Goal: Task Accomplishment & Management: Manage account settings

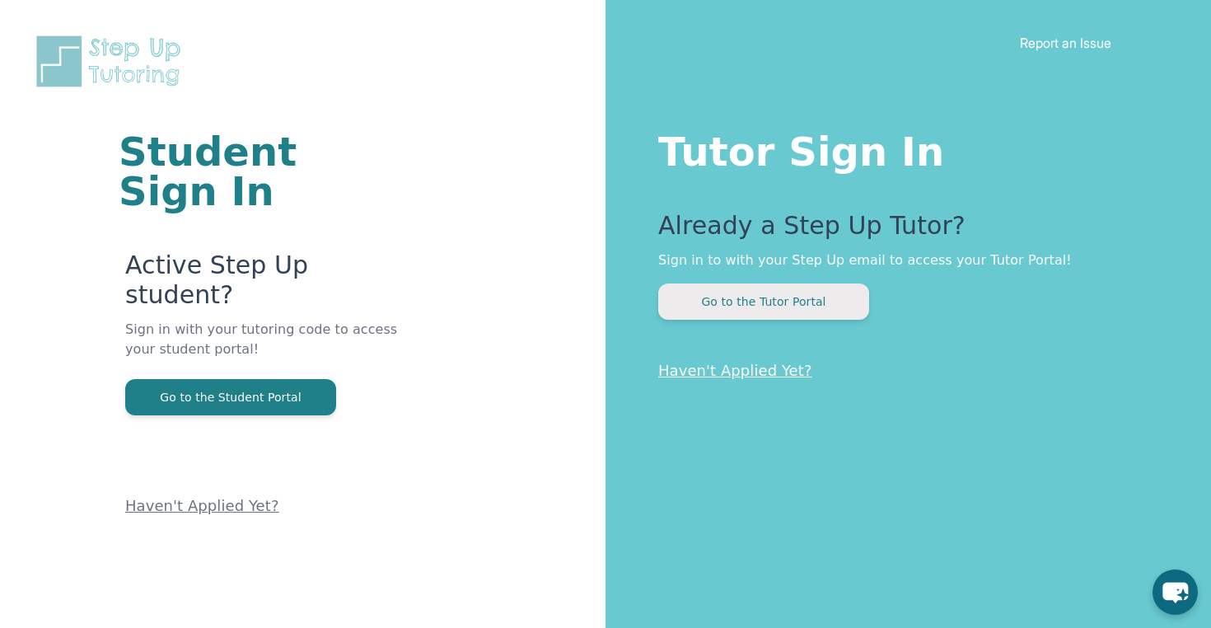
click at [745, 308] on button "Go to the Tutor Portal" at bounding box center [763, 301] width 211 height 36
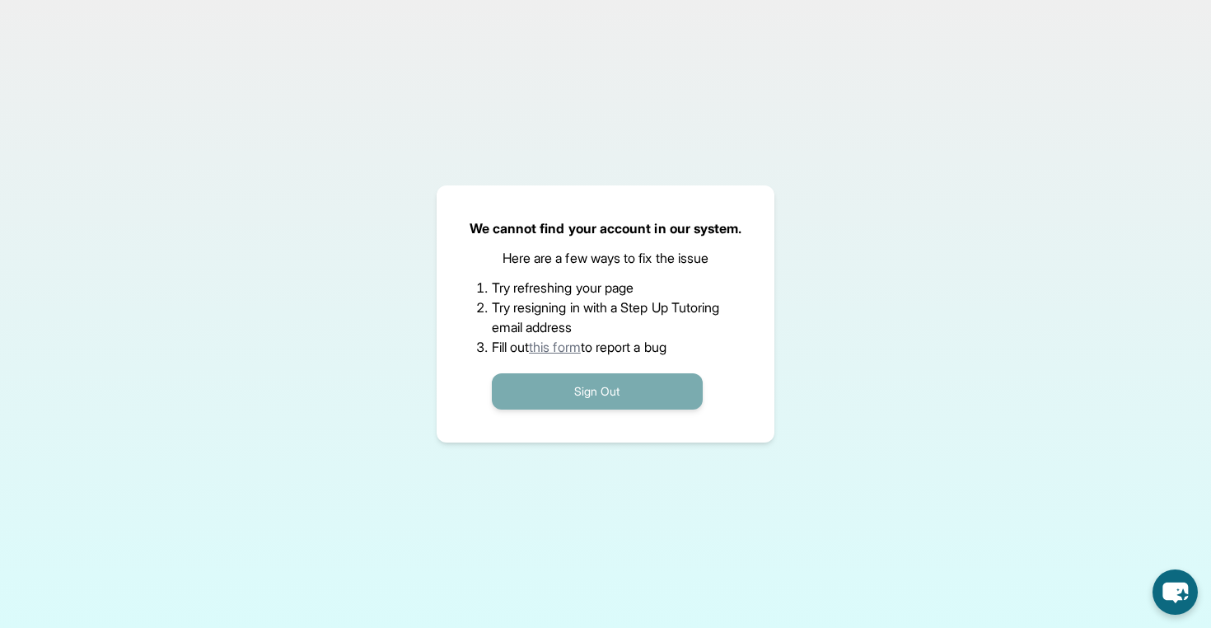
click at [605, 389] on button "Sign Out" at bounding box center [597, 391] width 211 height 36
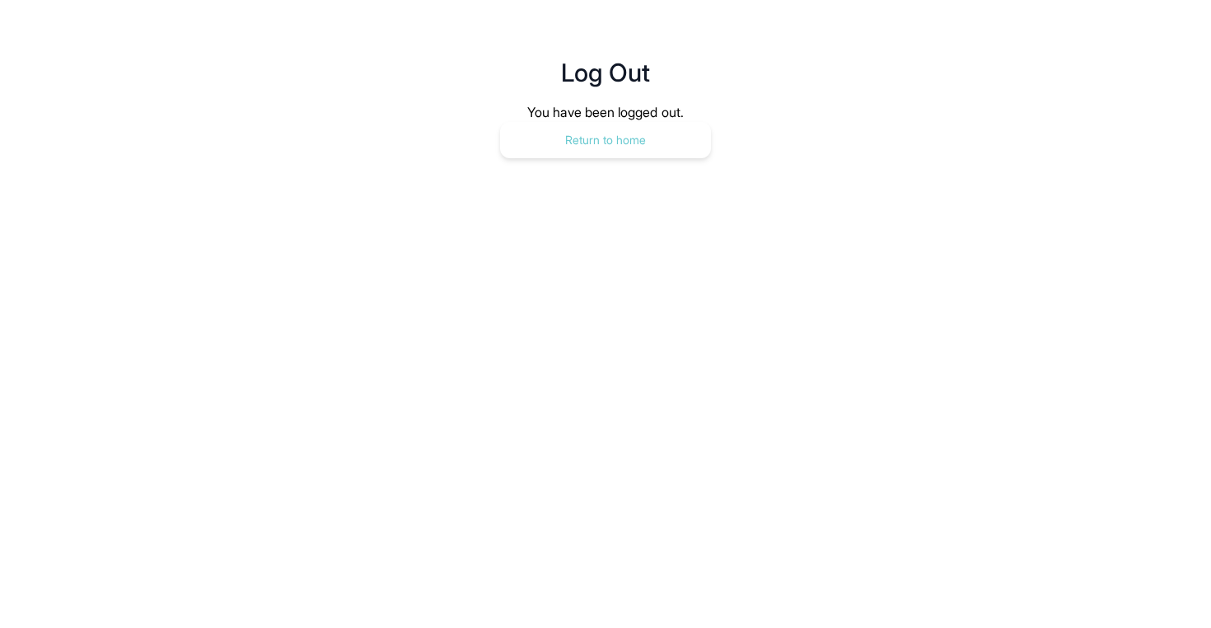
click at [603, 129] on button "Return to home" at bounding box center [605, 140] width 211 height 36
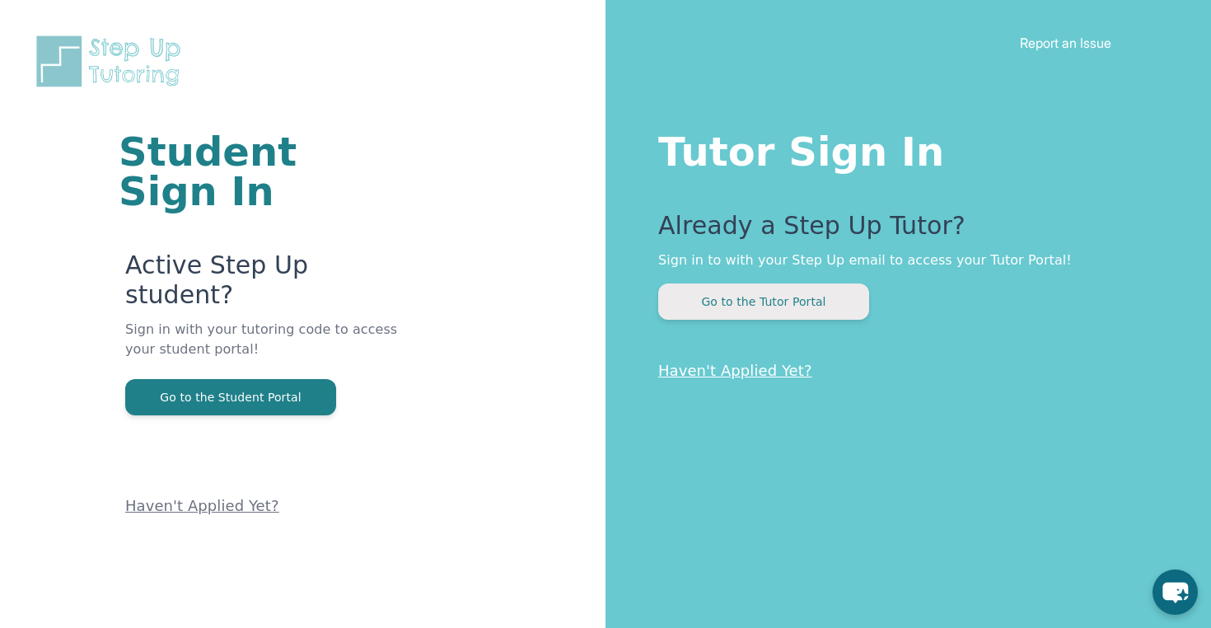
click at [777, 309] on button "Go to the Tutor Portal" at bounding box center [763, 301] width 211 height 36
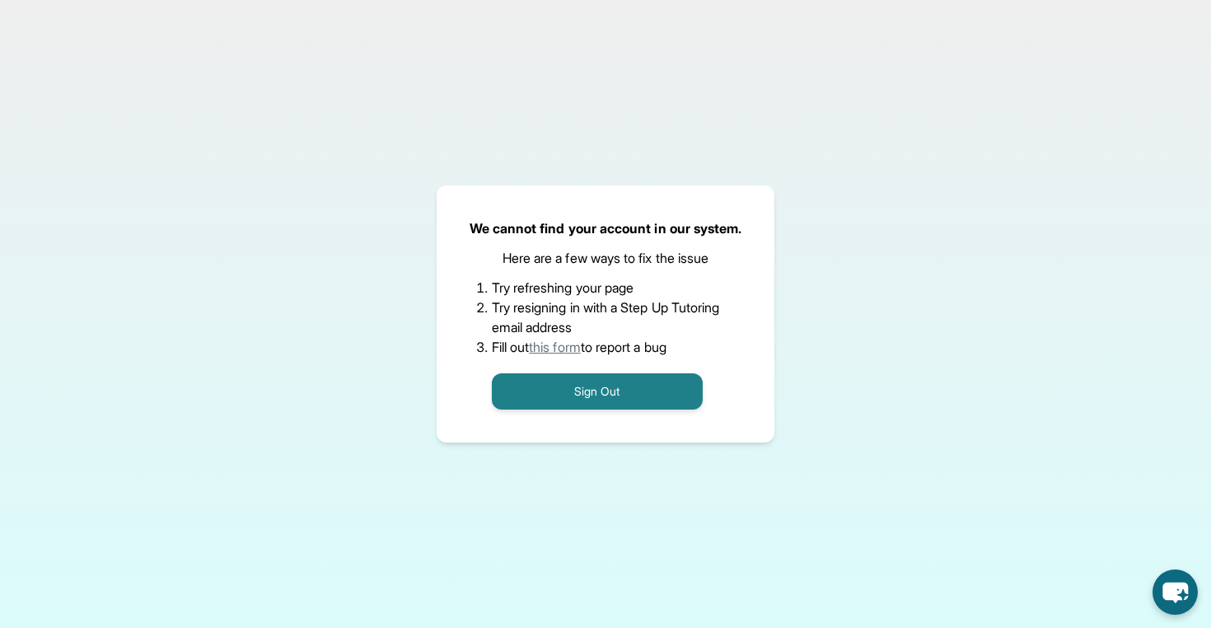
click at [563, 352] on link "this form" at bounding box center [555, 347] width 52 height 16
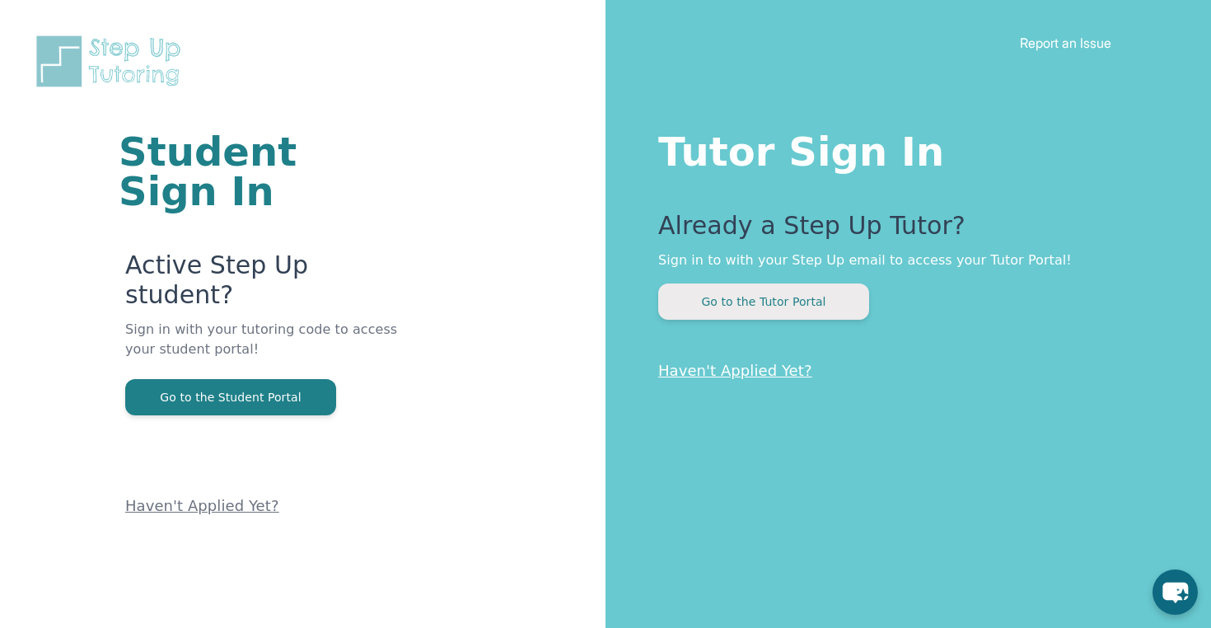
click at [740, 306] on button "Go to the Tutor Portal" at bounding box center [763, 301] width 211 height 36
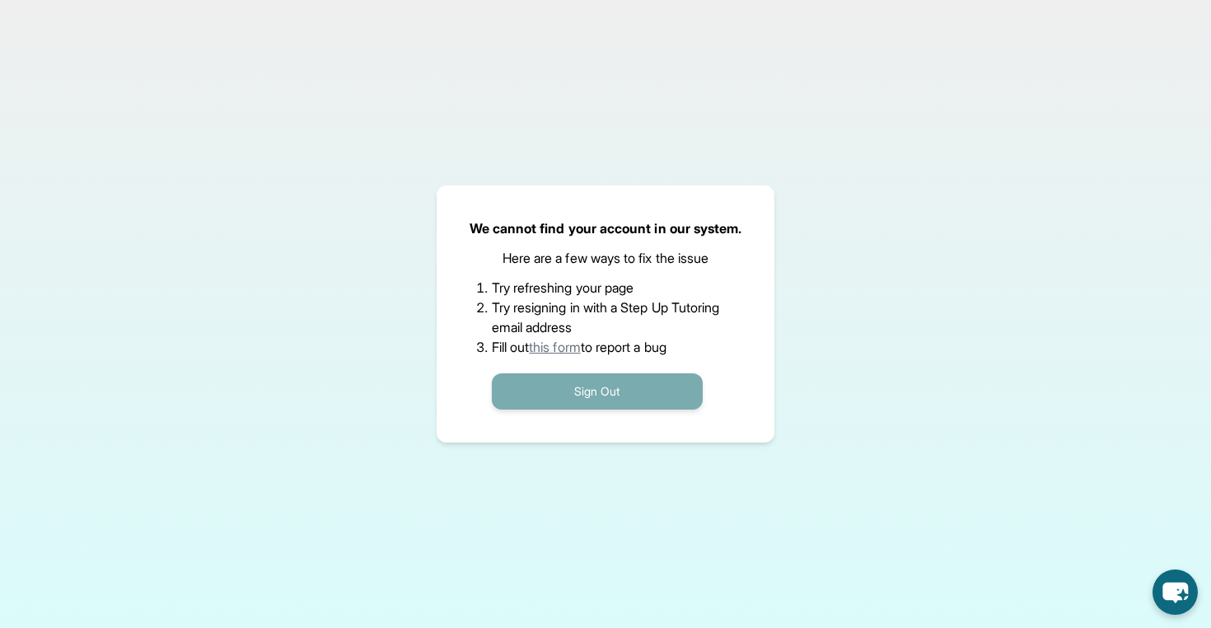
click at [577, 374] on button "Sign Out" at bounding box center [597, 391] width 211 height 36
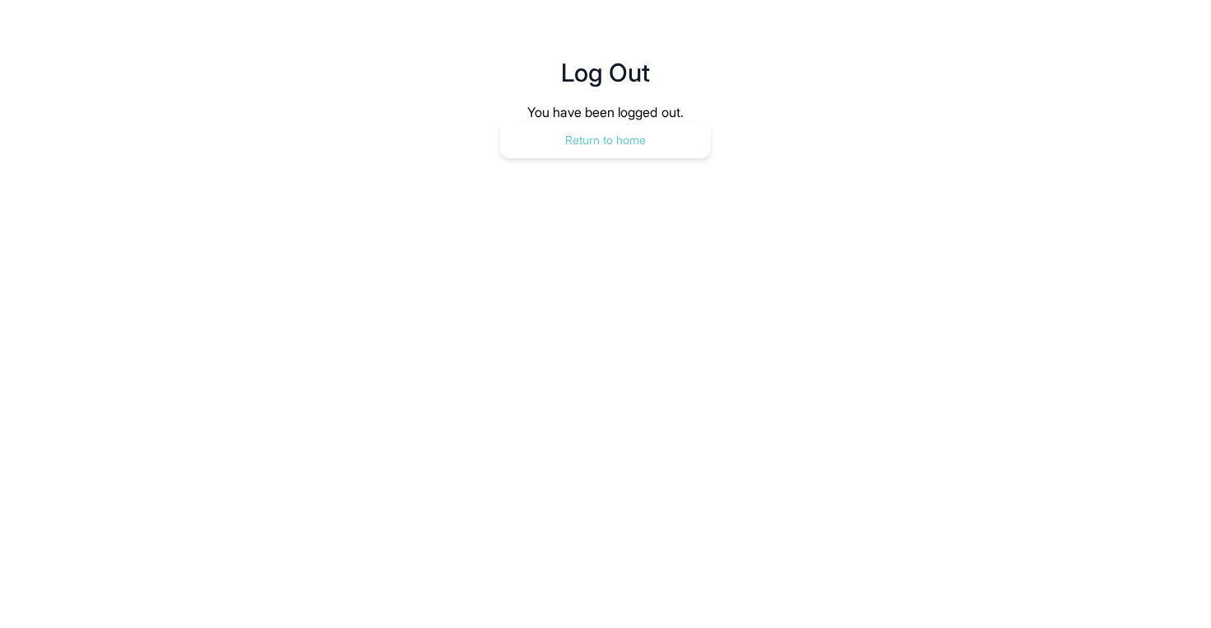
click at [605, 138] on button "Return to home" at bounding box center [605, 140] width 211 height 36
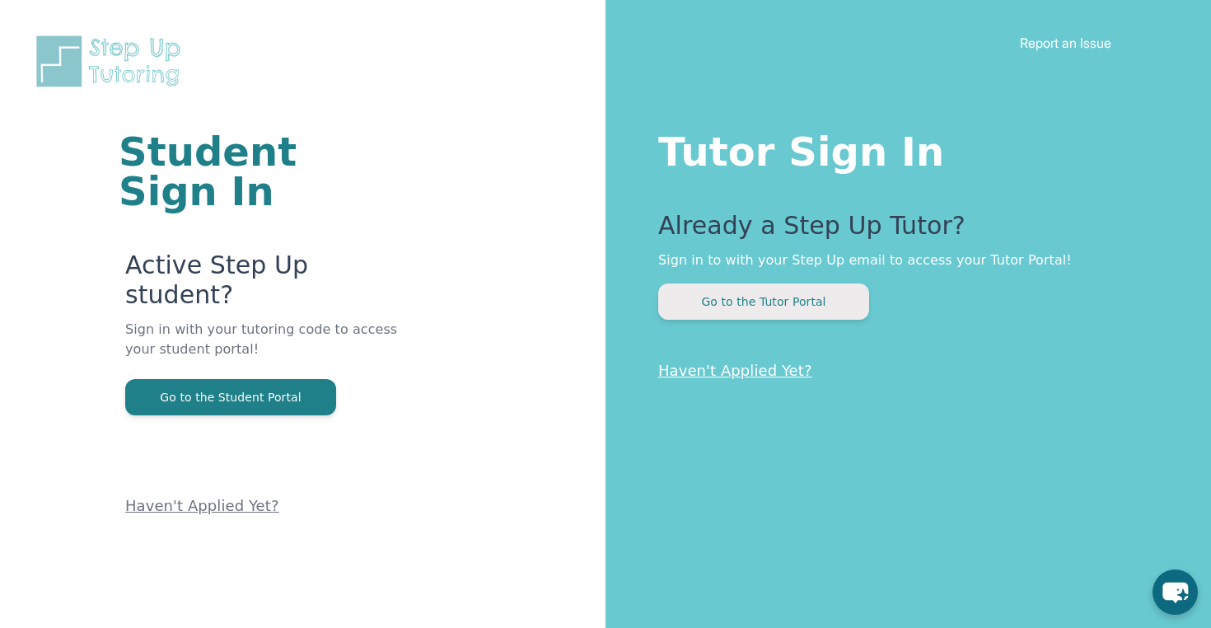
click at [779, 302] on button "Go to the Tutor Portal" at bounding box center [763, 301] width 211 height 36
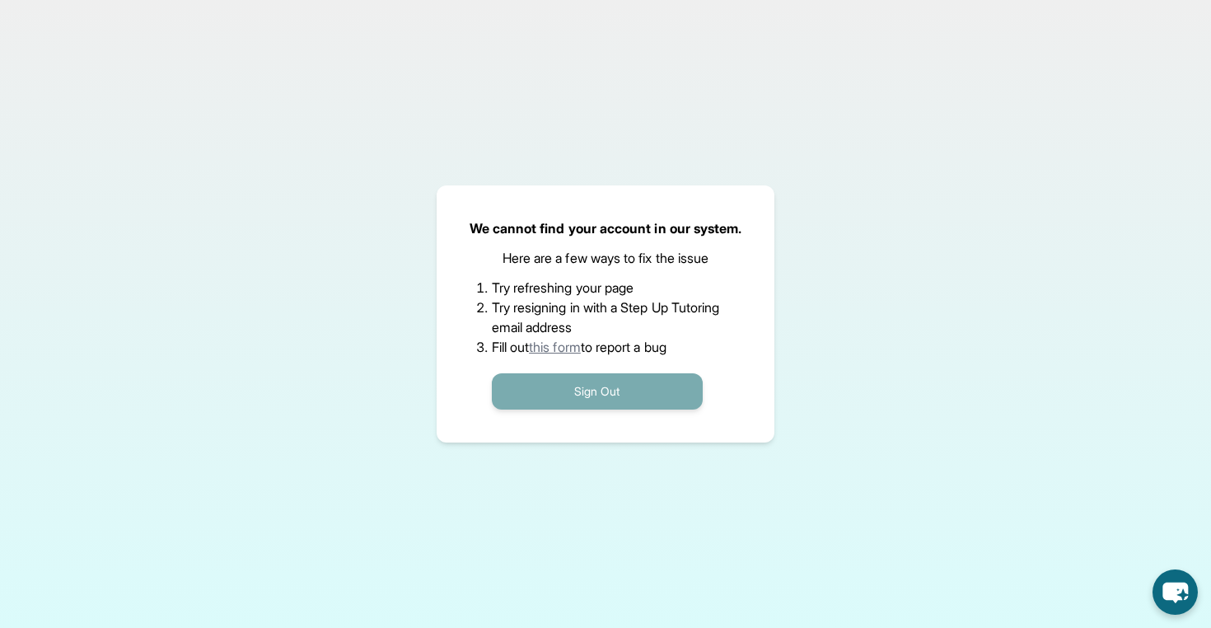
click at [514, 399] on button "Sign Out" at bounding box center [597, 391] width 211 height 36
